Goal: Task Accomplishment & Management: Manage account settings

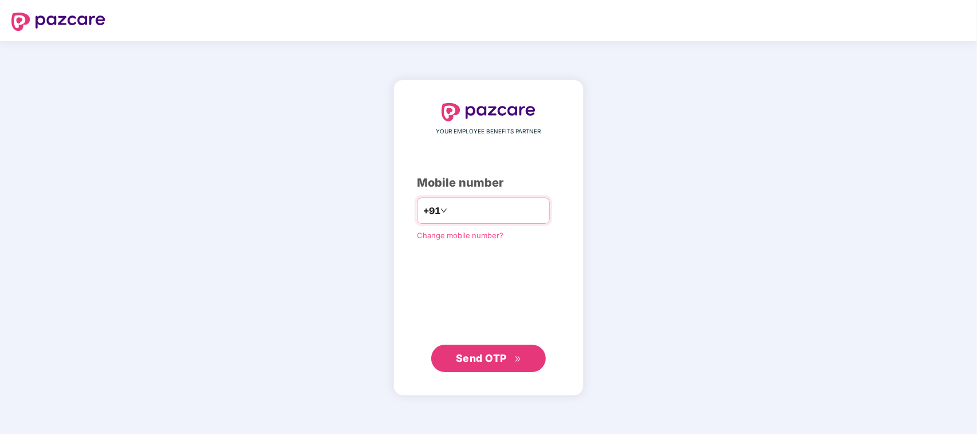
click at [465, 210] on input "number" at bounding box center [496, 211] width 94 height 18
type input "**********"
click at [490, 367] on button "Send OTP" at bounding box center [488, 358] width 114 height 27
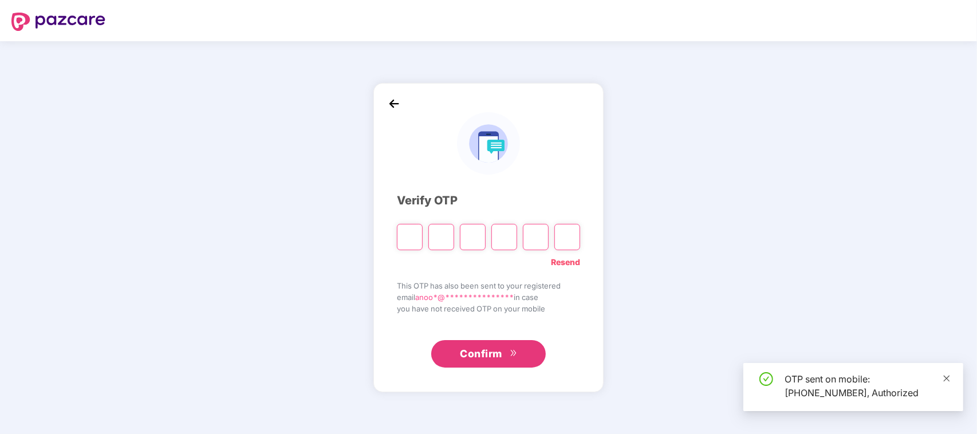
click at [945, 376] on icon "close" at bounding box center [946, 378] width 8 height 8
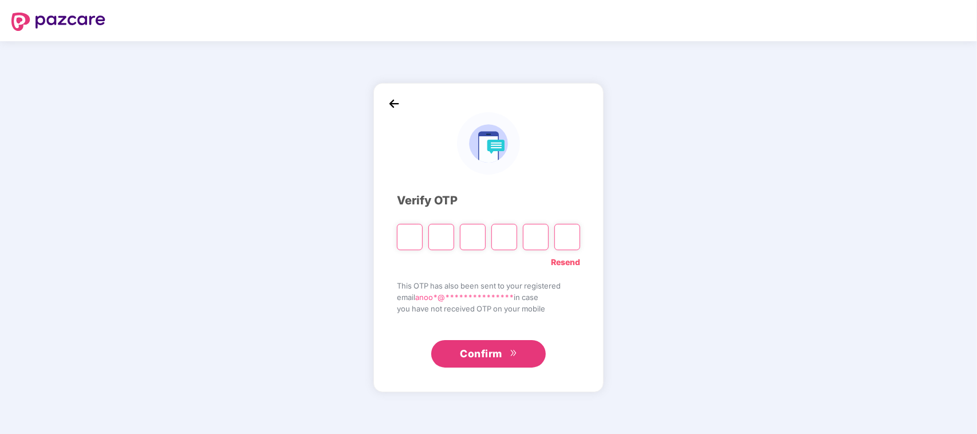
click at [410, 242] on input "Please enter verification code. Digit 1" at bounding box center [410, 237] width 26 height 26
type input "*"
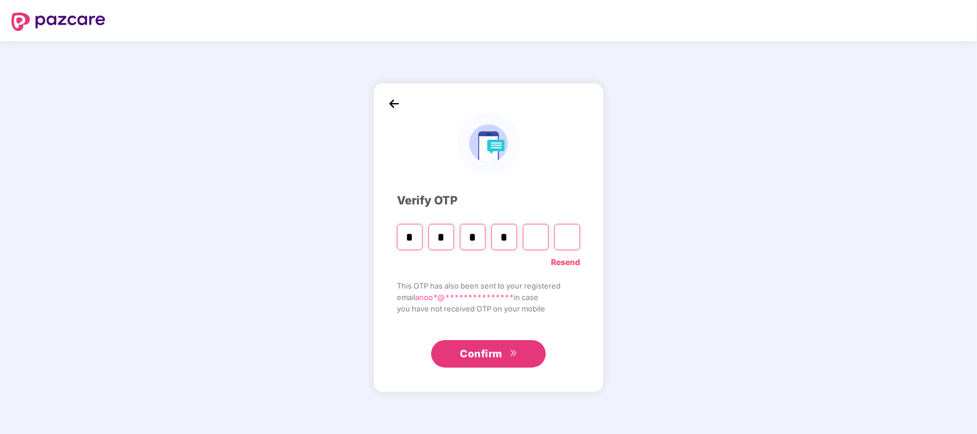
type input "*"
click at [540, 235] on input "*" at bounding box center [536, 237] width 26 height 26
type input "*"
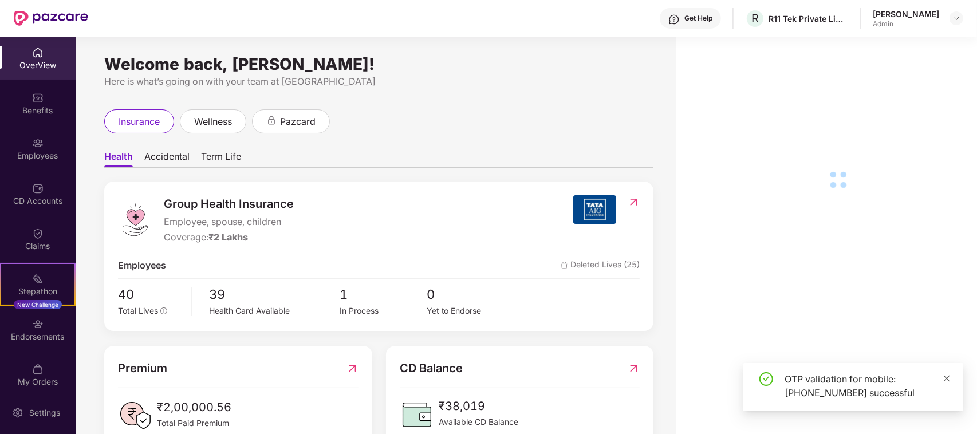
click at [946, 377] on icon "close" at bounding box center [946, 378] width 8 height 8
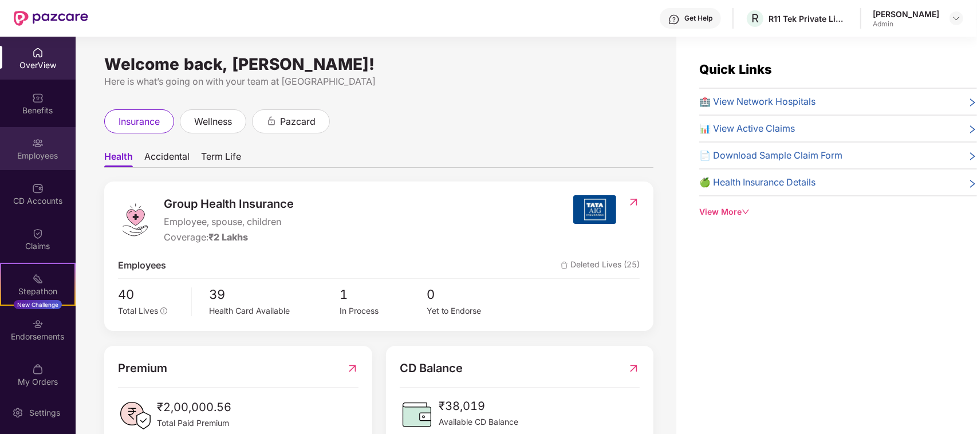
click at [38, 136] on div at bounding box center [37, 141] width 11 height 11
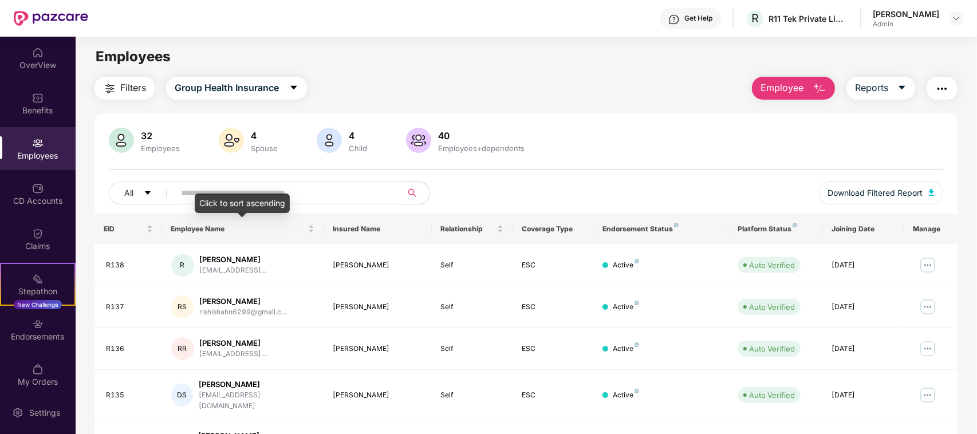
click at [240, 196] on div "Click to sort ascending" at bounding box center [242, 202] width 95 height 19
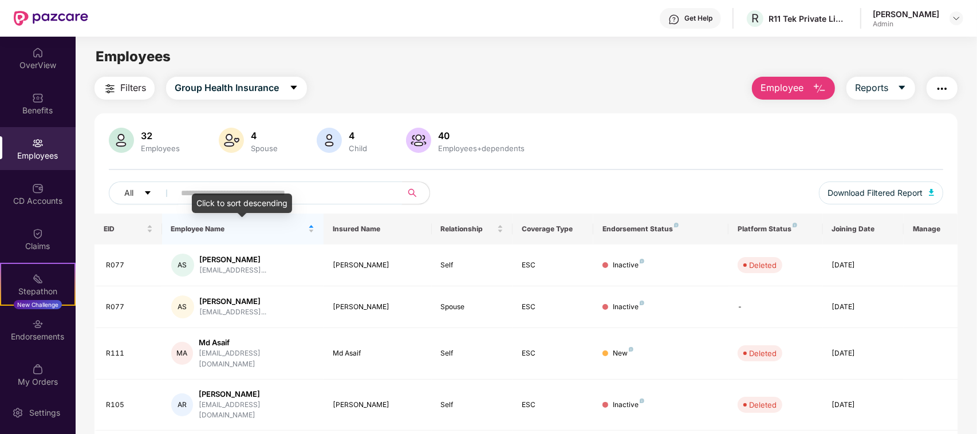
click at [196, 192] on input "text" at bounding box center [284, 192] width 206 height 17
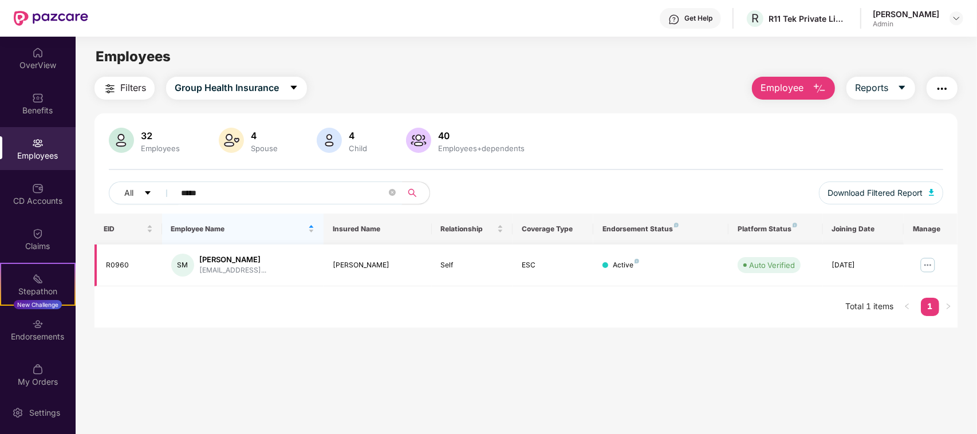
type input "*****"
click at [930, 265] on img at bounding box center [927, 265] width 18 height 18
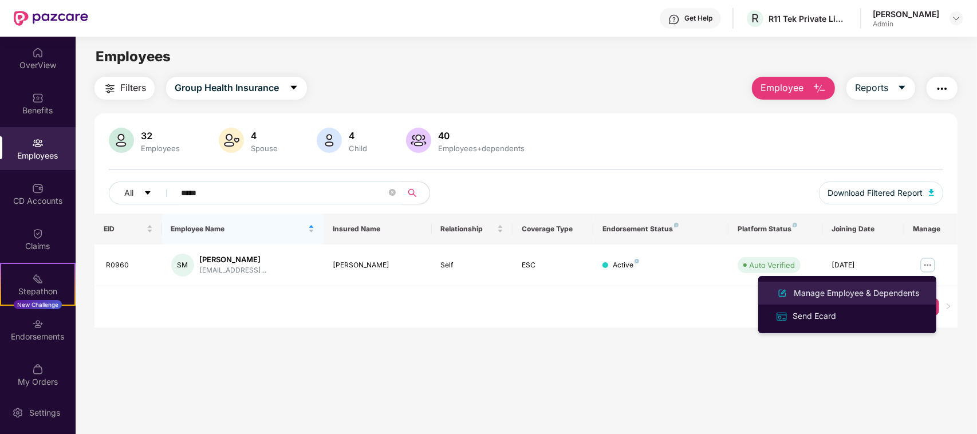
click at [827, 293] on div "Manage Employee & Dependents" at bounding box center [856, 293] width 130 height 13
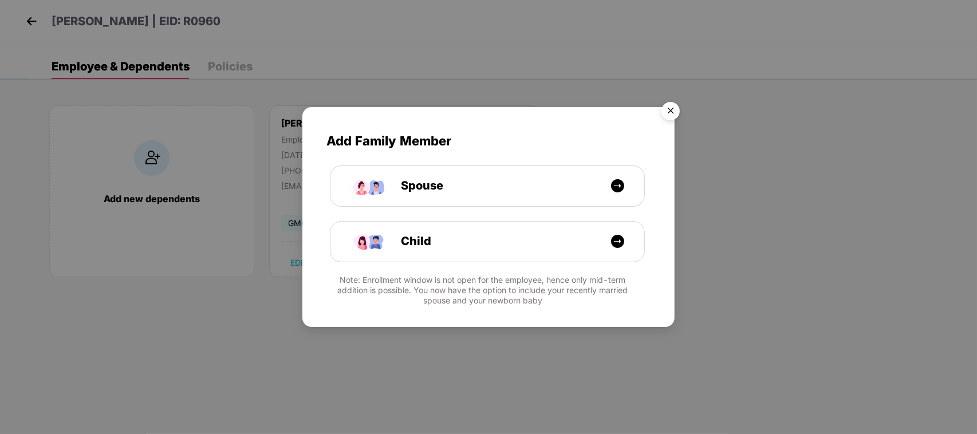
click at [671, 113] on img "Close" at bounding box center [670, 113] width 32 height 32
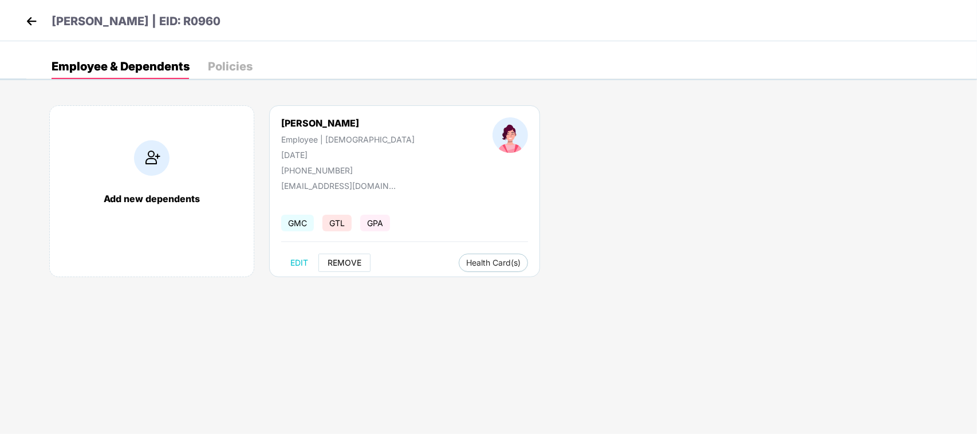
click at [345, 263] on span "REMOVE" at bounding box center [344, 262] width 34 height 9
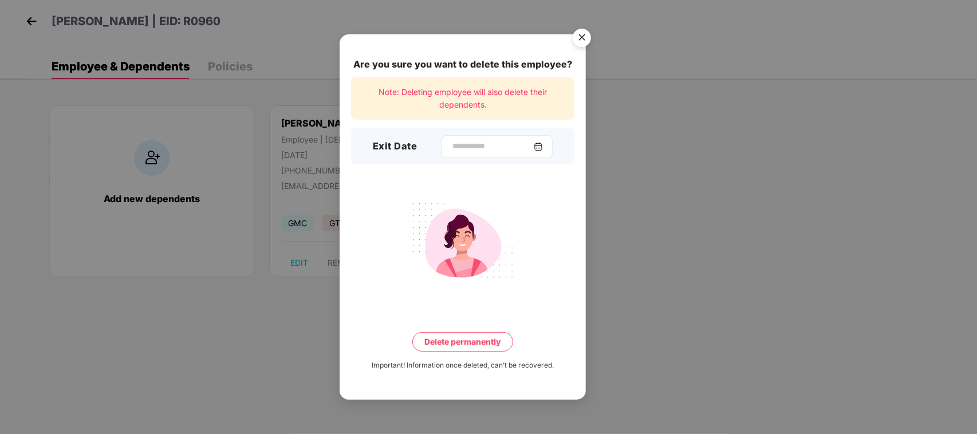
click at [541, 145] on img at bounding box center [538, 146] width 9 height 9
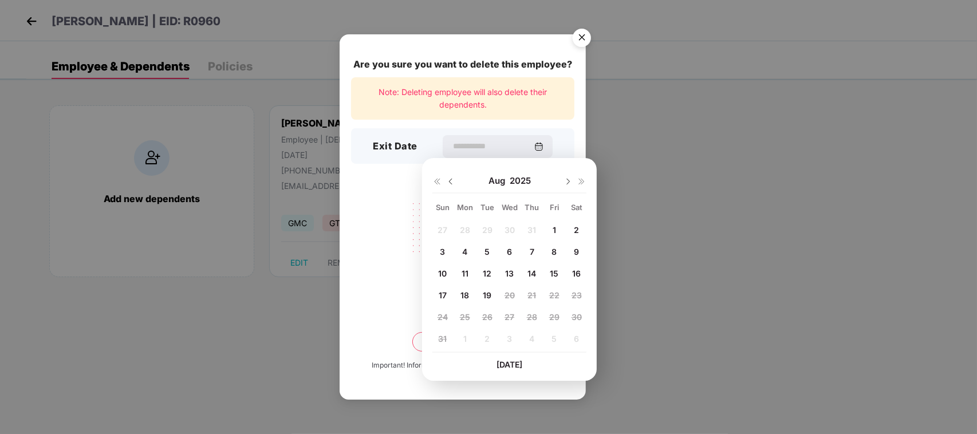
click at [467, 293] on span "18" at bounding box center [464, 295] width 9 height 10
type input "**********"
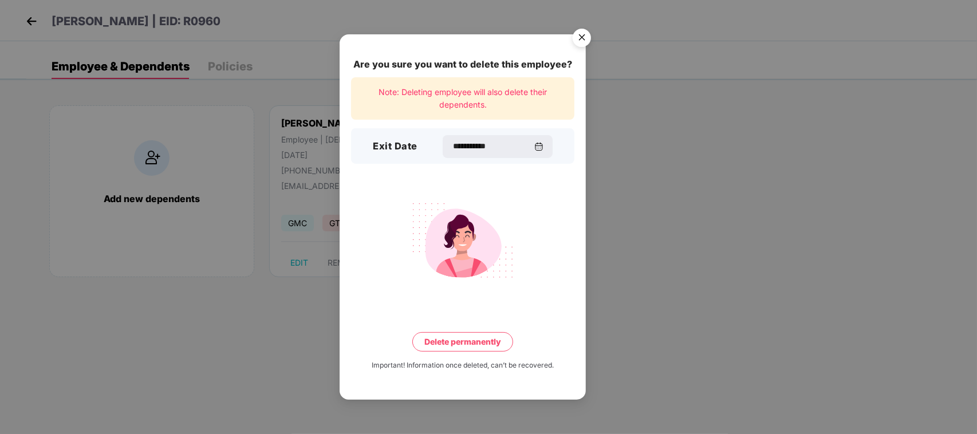
click at [469, 342] on button "Delete permanently" at bounding box center [462, 341] width 101 height 19
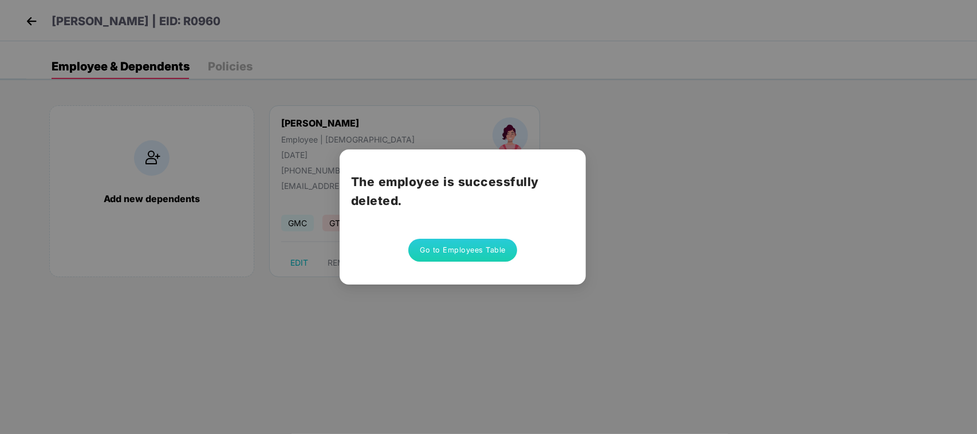
click at [468, 249] on button "Go to Employees Table" at bounding box center [462, 250] width 109 height 23
